Goal: Find specific page/section: Find specific page/section

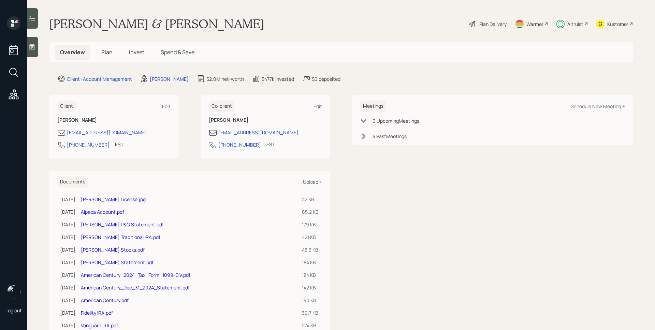
click at [623, 24] on div "Kustomer" at bounding box center [617, 23] width 21 height 7
